Goal: Task Accomplishment & Management: Complete application form

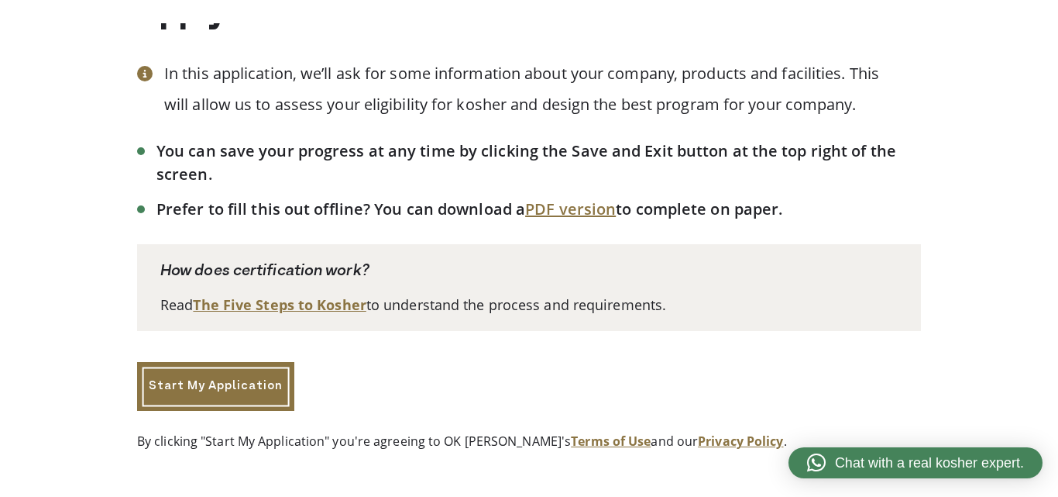
click at [201, 384] on link "Start My Application" at bounding box center [215, 386] width 157 height 49
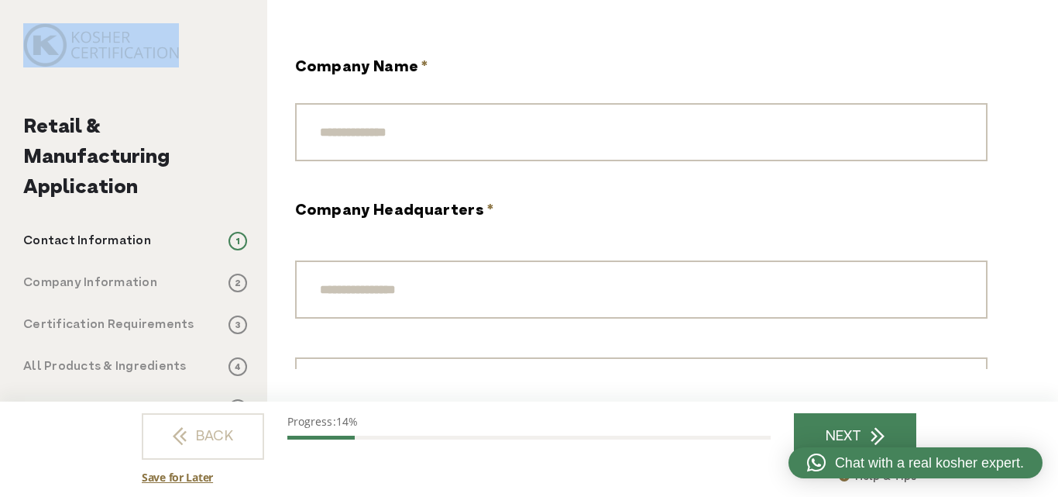
drag, startPoint x: 181, startPoint y: 51, endPoint x: 15, endPoint y: 36, distance: 166.5
click at [15, 36] on div "Retail & Manufacturing Application Contact Information 1 Company Information 2 …" at bounding box center [133, 248] width 267 height 497
click at [225, 88] on div "Retail & Manufacturing Application Contact Information 1 Company Information 2 …" at bounding box center [133, 248] width 267 height 497
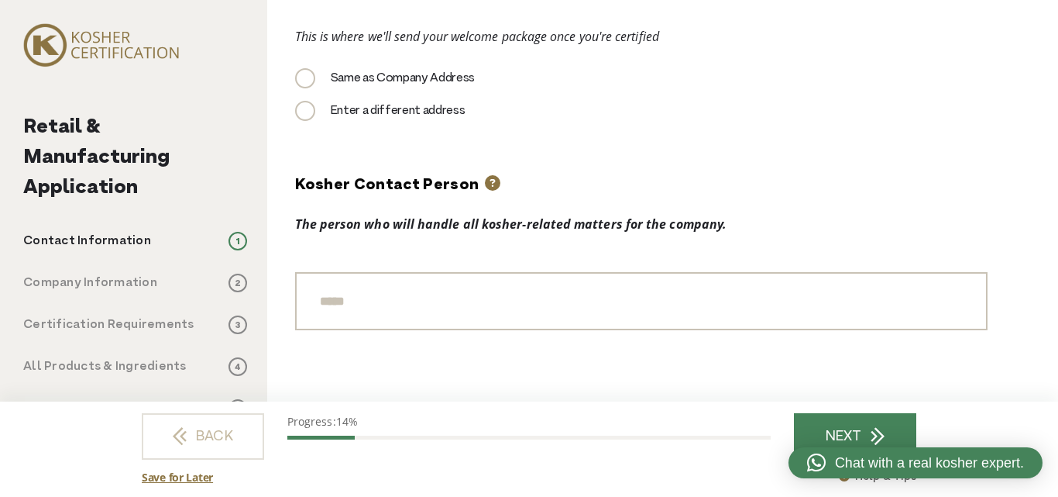
scroll to position [852, 0]
